Goal: Information Seeking & Learning: Learn about a topic

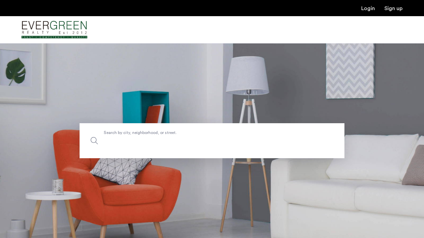
drag, startPoint x: 0, startPoint y: 0, endPoint x: 210, endPoint y: 151, distance: 258.4
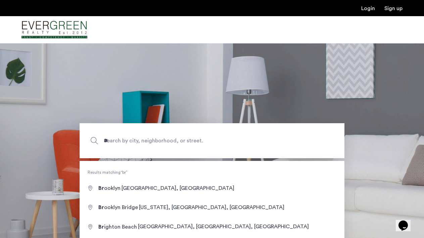
type input "**********"
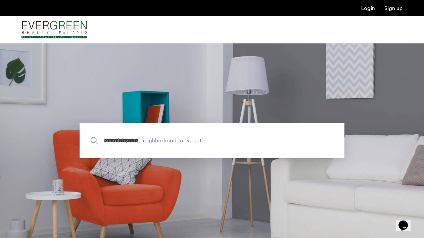
drag, startPoint x: 210, startPoint y: 151, endPoint x: 206, endPoint y: 190, distance: 39.9
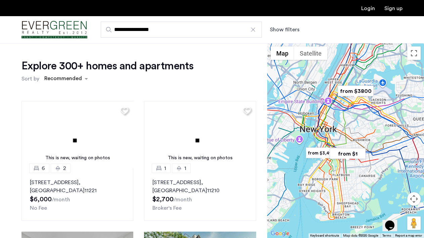
click at [281, 30] on button "Show filters" at bounding box center [285, 30] width 30 height 8
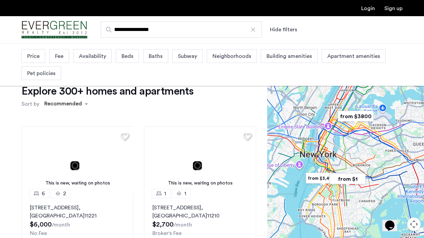
drag, startPoint x: 206, startPoint y: 190, endPoint x: 34, endPoint y: 63, distance: 214.6
click at [34, 63] on div "Price" at bounding box center [34, 56] width 24 height 14
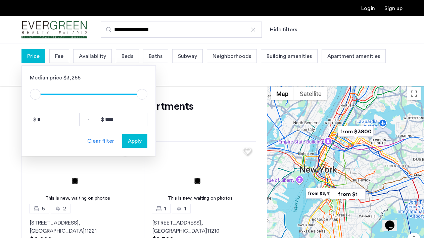
drag, startPoint x: 34, startPoint y: 63, endPoint x: 118, endPoint y: 111, distance: 97.5
click at [118, 111] on div "Median price $3,255 $1 $8000 $1 $8000 * - **** Clear filter Apply" at bounding box center [89, 110] width 134 height 91
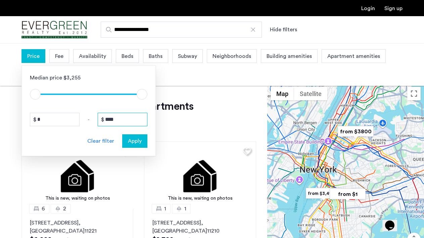
drag, startPoint x: 118, startPoint y: 111, endPoint x: 115, endPoint y: 118, distance: 7.5
click at [115, 118] on input "****" at bounding box center [123, 119] width 50 height 13
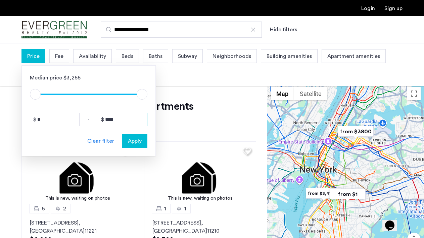
click at [115, 118] on input "****" at bounding box center [123, 119] width 50 height 13
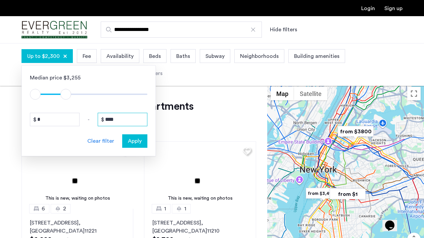
type input "****"
drag, startPoint x: 115, startPoint y: 118, endPoint x: 159, endPoint y: 60, distance: 71.9
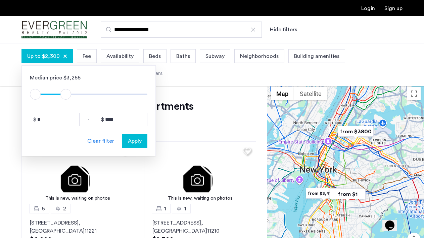
click at [159, 60] on span "Beds" at bounding box center [155, 56] width 12 height 8
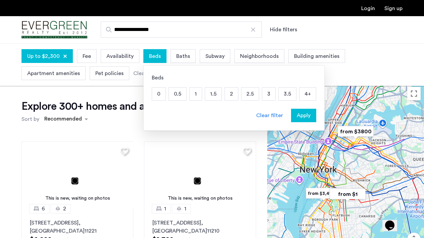
click at [191, 89] on p "1" at bounding box center [196, 93] width 12 height 13
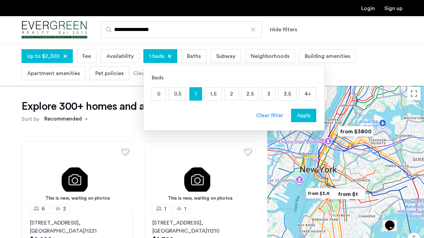
drag, startPoint x: 159, startPoint y: 60, endPoint x: 188, endPoint y: 57, distance: 29.1
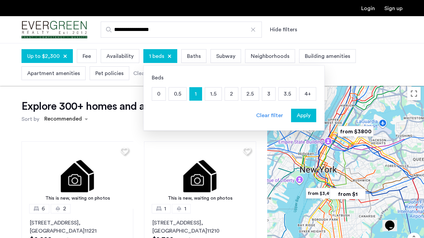
click at [188, 57] on span "Baths" at bounding box center [194, 56] width 14 height 8
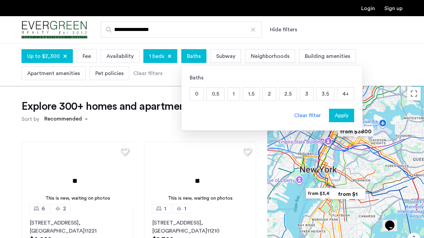
drag, startPoint x: 188, startPoint y: 57, endPoint x: 233, endPoint y: 95, distance: 58.7
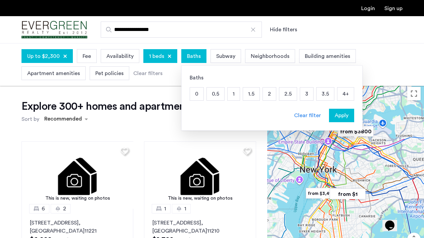
click at [233, 95] on p "1" at bounding box center [234, 93] width 12 height 13
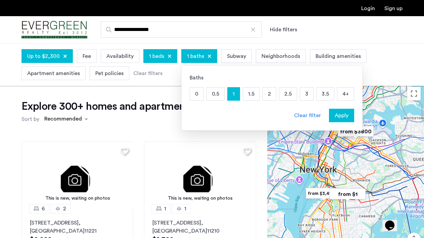
drag, startPoint x: 233, startPoint y: 95, endPoint x: 334, endPoint y: 121, distance: 104.9
click at [334, 121] on button "Apply" at bounding box center [341, 115] width 25 height 13
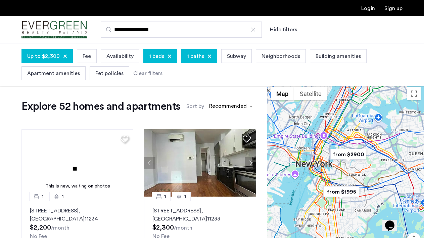
click at [330, 213] on div at bounding box center [346, 180] width 157 height 195
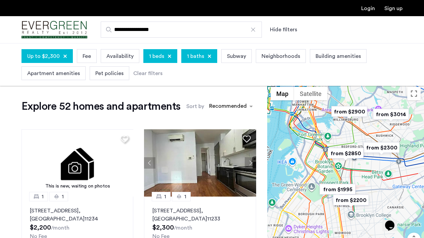
click at [350, 198] on img "from $2200" at bounding box center [351, 199] width 41 height 15
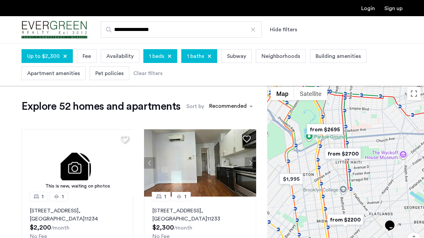
click at [330, 184] on div "To navigate, press the arrow keys." at bounding box center [346, 180] width 157 height 195
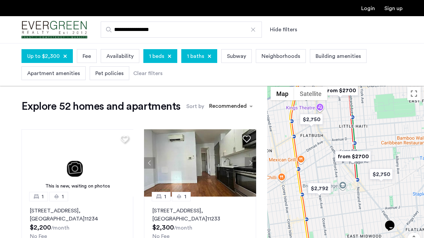
drag, startPoint x: 334, startPoint y: 121, endPoint x: 327, endPoint y: 150, distance: 29.7
click at [327, 150] on div "To navigate, press the arrow keys." at bounding box center [346, 180] width 157 height 195
drag, startPoint x: 327, startPoint y: 150, endPoint x: 313, endPoint y: 136, distance: 20.2
click at [313, 136] on div "To navigate, press the arrow keys." at bounding box center [346, 180] width 157 height 195
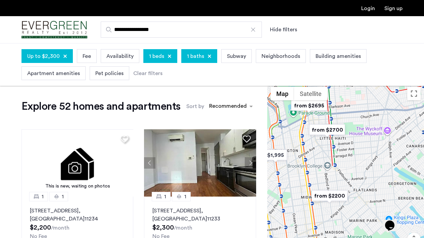
drag, startPoint x: 313, startPoint y: 136, endPoint x: 313, endPoint y: 149, distance: 13.1
click at [313, 149] on div "To navigate, press the arrow keys." at bounding box center [346, 180] width 157 height 195
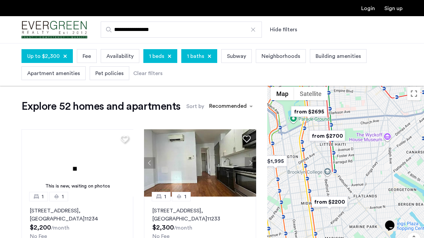
click at [328, 205] on img "from $2200" at bounding box center [329, 201] width 41 height 15
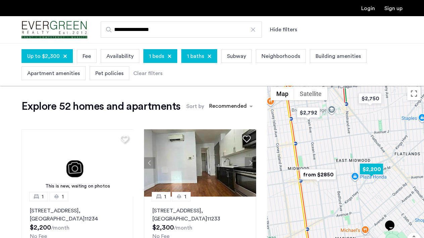
drag, startPoint x: 313, startPoint y: 149, endPoint x: 373, endPoint y: 170, distance: 63.8
click at [373, 170] on img "$2,200" at bounding box center [372, 168] width 29 height 15
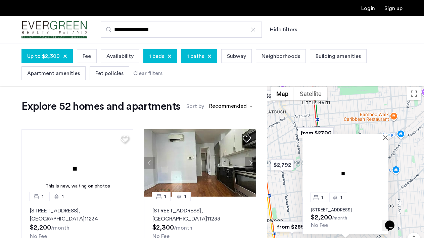
click at [349, 211] on p "[STREET_ADDRESS]" at bounding box center [345, 209] width 69 height 5
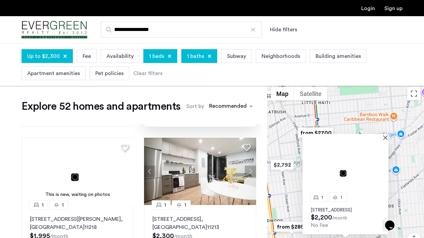
scroll to position [150, 0]
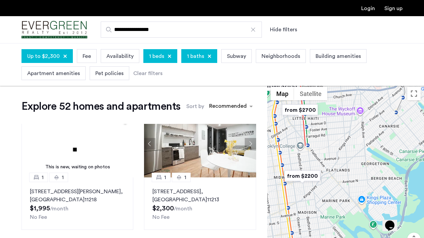
click at [385, 132] on div at bounding box center [346, 180] width 157 height 195
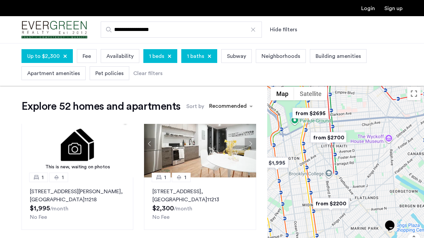
drag, startPoint x: 338, startPoint y: 143, endPoint x: 369, endPoint y: 174, distance: 43.7
click at [369, 174] on div at bounding box center [346, 180] width 157 height 195
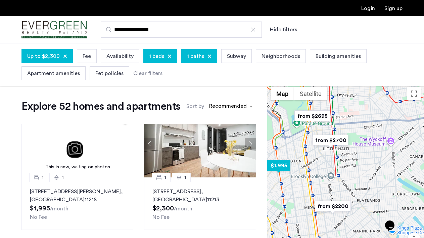
click at [280, 166] on img "$1,995" at bounding box center [279, 165] width 29 height 15
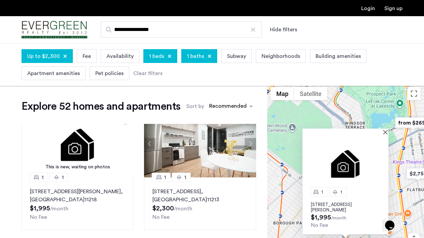
click at [338, 205] on p "[STREET_ADDRESS][PERSON_NAME]" at bounding box center [345, 207] width 69 height 11
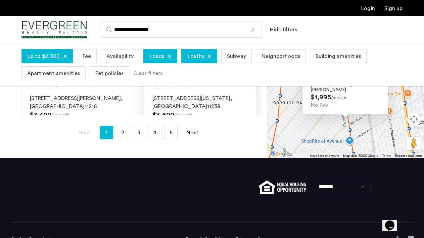
scroll to position [516, 0]
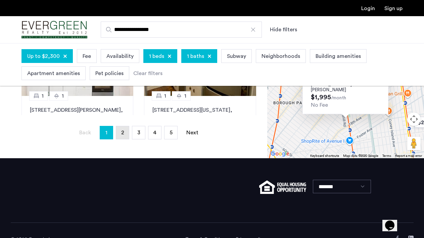
click at [119, 130] on link "page 2" at bounding box center [122, 132] width 13 height 13
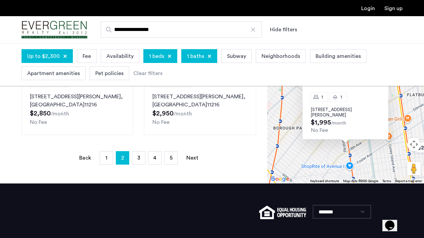
scroll to position [213, 0]
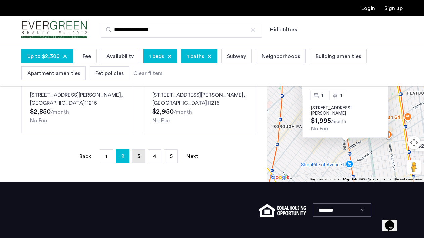
click at [136, 152] on link "page 3" at bounding box center [138, 156] width 13 height 13
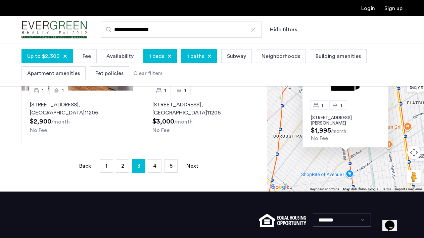
scroll to position [205, 0]
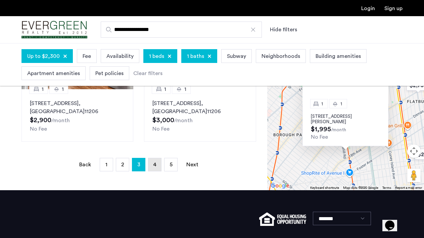
click at [153, 167] on span "4" at bounding box center [154, 164] width 3 height 5
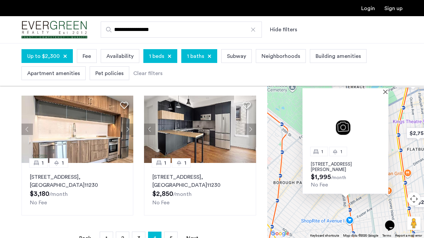
scroll to position [172, 0]
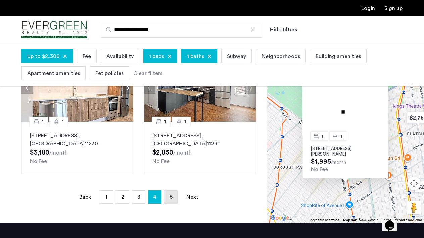
click at [172, 201] on link "page 5" at bounding box center [171, 196] width 13 height 13
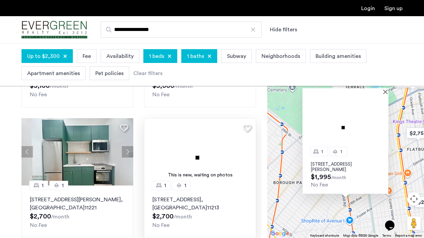
scroll to position [169, 0]
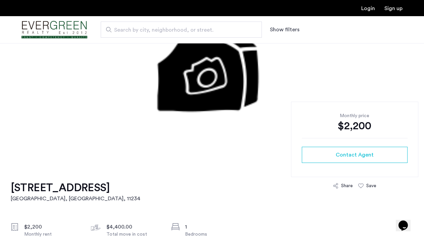
scroll to position [122, 0]
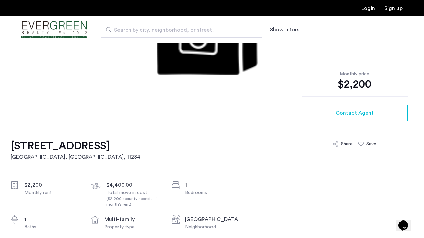
click at [222, 79] on img at bounding box center [212, 22] width 272 height 202
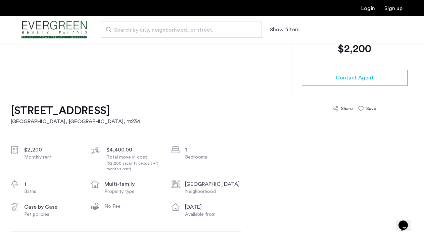
scroll to position [134, 0]
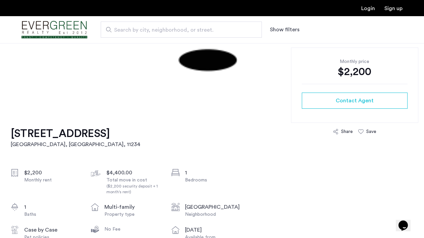
click at [34, 133] on h1 "1479 East 34th Street, Unit 2F" at bounding box center [76, 133] width 130 height 13
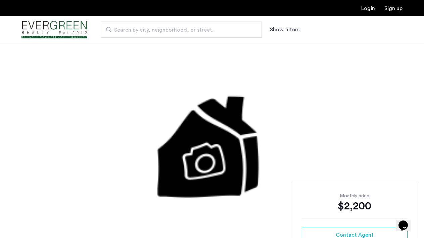
scroll to position [0, 0]
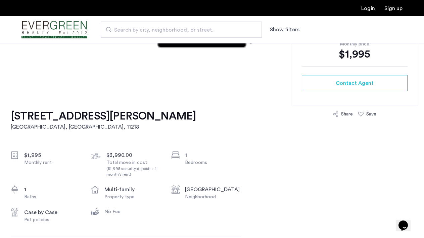
scroll to position [189, 0]
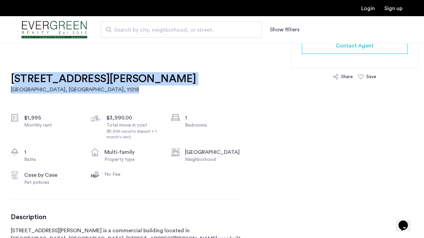
drag, startPoint x: 6, startPoint y: 77, endPoint x: 164, endPoint y: 75, distance: 157.6
click at [164, 75] on div "824 McDonald Avenue, Unit 2F Brooklyn, NY , 11218 $1,995 Monthly rent $3,990.00…" at bounding box center [126, 179] width 231 height 247
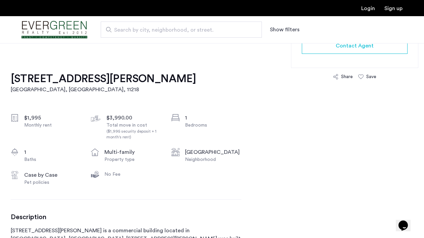
drag, startPoint x: 164, startPoint y: 75, endPoint x: 154, endPoint y: 75, distance: 9.7
click at [157, 75] on div "824 McDonald Avenue, Unit 2F Brooklyn, NY , 11218 $1,995 Monthly rent $3,990.00…" at bounding box center [126, 179] width 231 height 247
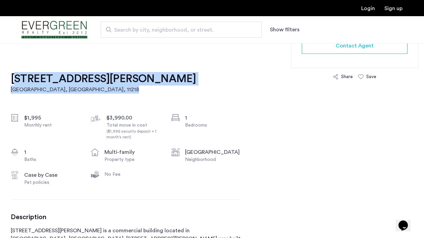
drag, startPoint x: 167, startPoint y: 78, endPoint x: -2, endPoint y: 73, distance: 169.8
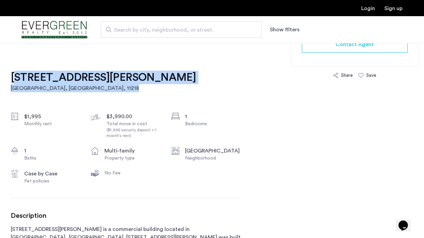
click at [131, 97] on div "824 McDonald Avenue, Unit 2F Brooklyn, NY , 11218 $1,995 Monthly rent $3,990.00…" at bounding box center [126, 177] width 231 height 247
drag, startPoint x: 163, startPoint y: 76, endPoint x: 9, endPoint y: 74, distance: 153.6
